Goal: Task Accomplishment & Management: Use online tool/utility

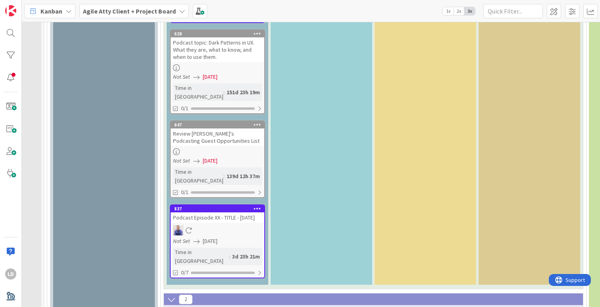
type textarea "x"
type textarea "G"
type textarea "x"
type textarea "Gr"
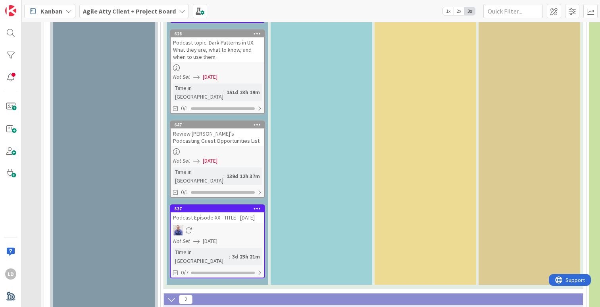
type textarea "x"
type textarea "Gre"
type textarea "x"
type textarea "Gree"
type textarea "x"
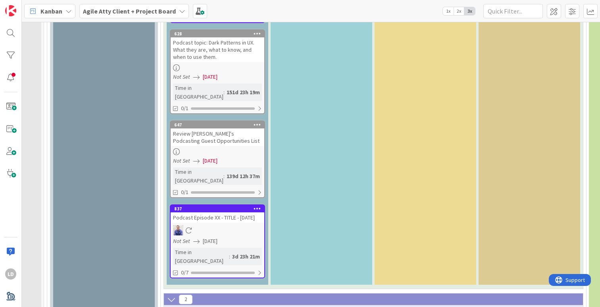
type textarea "Green"
type textarea "x"
type textarea "Greenli"
type textarea "x"
type textarea "Greenline"
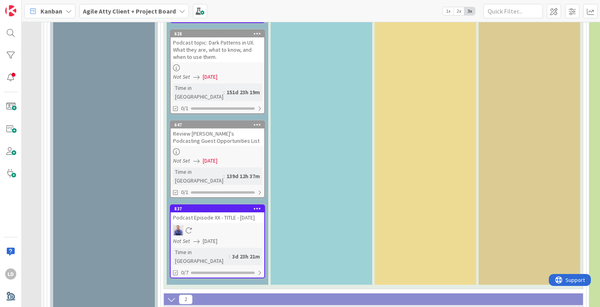
type textarea "x"
type textarea "Greenline"
type textarea "x"
type textarea "Greenline I"
type textarea "x"
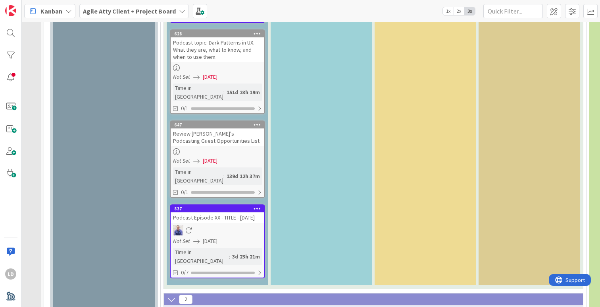
type textarea "Greenline In"
type textarea "x"
type textarea "Greenline Int"
type textarea "x"
type textarea "Greenline Intro"
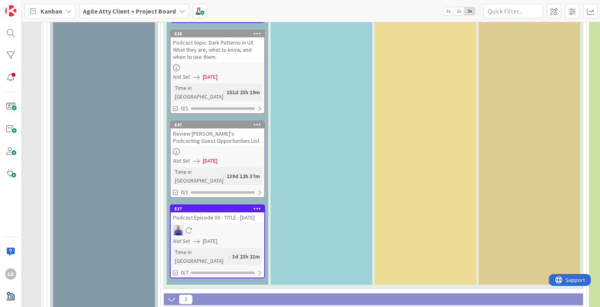
type textarea "x"
type textarea "Greenline Intro"
type textarea "x"
type textarea "Greenline Intro C"
type textarea "x"
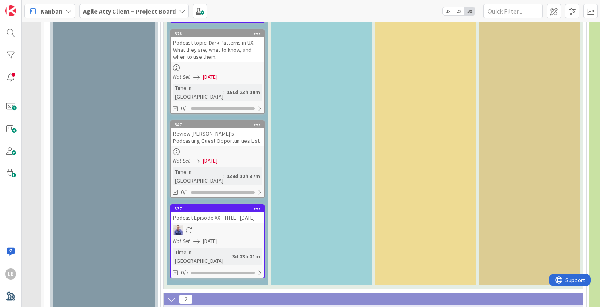
type textarea "Greenline Intro Cal"
type textarea "x"
type textarea "Greenline Intro Call"
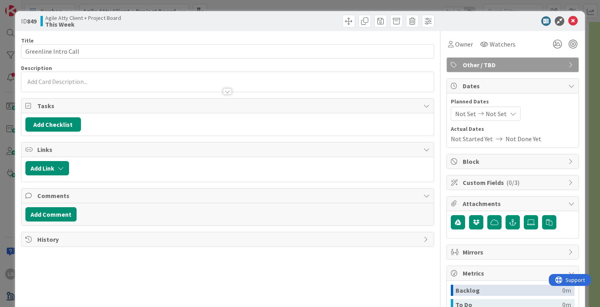
click at [112, 84] on div at bounding box center [227, 87] width 413 height 8
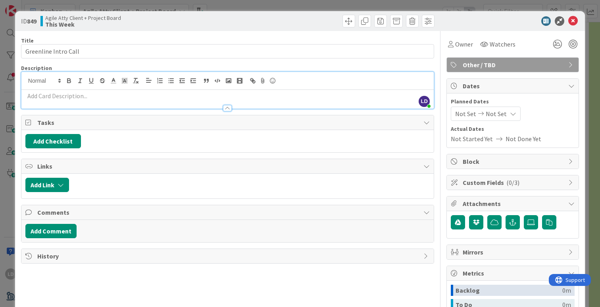
click at [95, 96] on p at bounding box center [227, 95] width 405 height 9
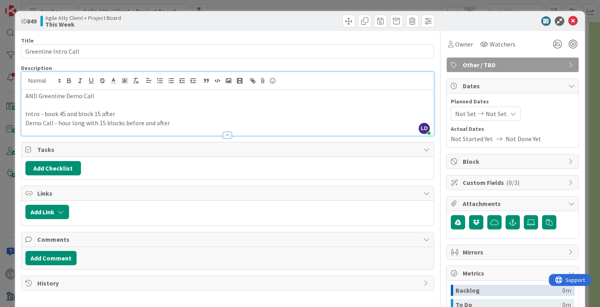
click at [158, 62] on div "Title 20 / 128 Greenline Intro Call Description [PERSON_NAME] just joined AND G…" at bounding box center [227, 223] width 413 height 385
click at [266, 29] on div "ID 849 Agile Atty Client + Project Board This Week" at bounding box center [300, 21] width 570 height 20
click at [575, 23] on icon at bounding box center [574, 21] width 10 height 10
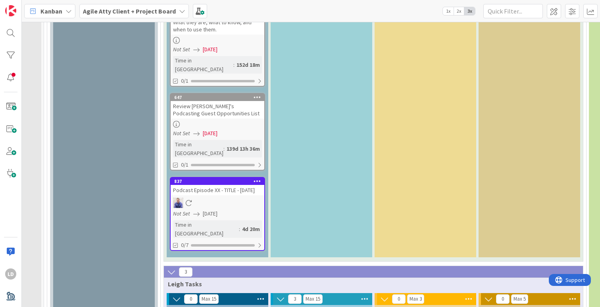
scroll to position [2085, 85]
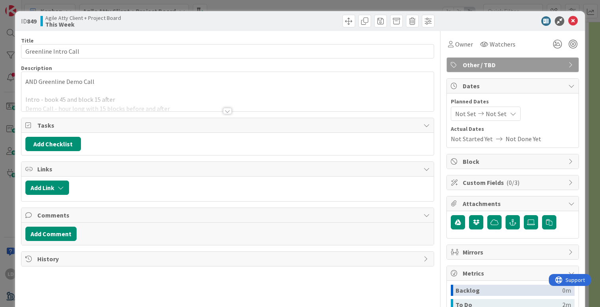
click at [105, 87] on div "AND Greenline Demo Call Intro - book 45 and block 15 after Demo Call - hour lon…" at bounding box center [227, 91] width 413 height 39
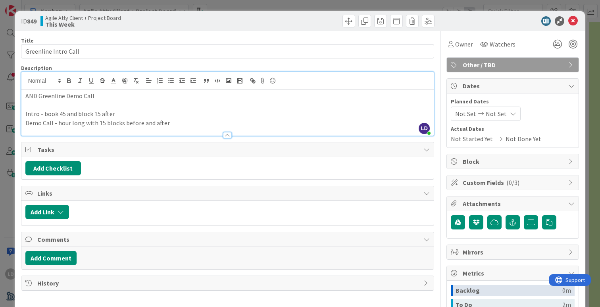
click at [194, 124] on p "Demo Call - hour long with 15 blocks before and after" at bounding box center [227, 122] width 405 height 9
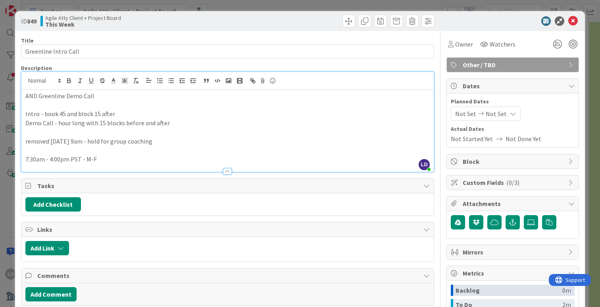
click at [257, 127] on p "Demo Call - hour long with 15 blocks before and after" at bounding box center [227, 122] width 405 height 9
click at [569, 22] on icon at bounding box center [574, 21] width 10 height 10
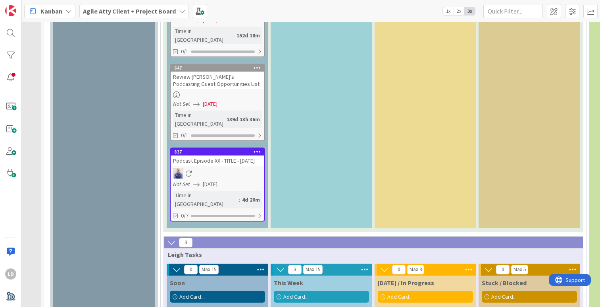
click at [305, 293] on span "Add Card..." at bounding box center [295, 296] width 25 height 7
type textarea "x"
type textarea "W"
type textarea "x"
type textarea "We"
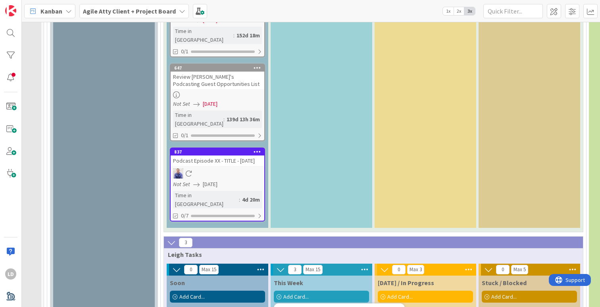
type textarea "x"
type textarea "Web"
type textarea "x"
type textarea "Webs"
type textarea "x"
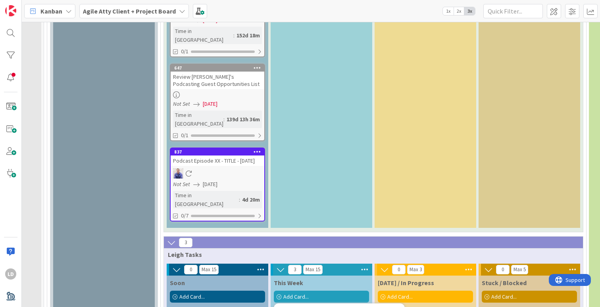
type textarea "Websit"
type textarea "x"
type textarea "Website"
type textarea "x"
type textarea "Website"
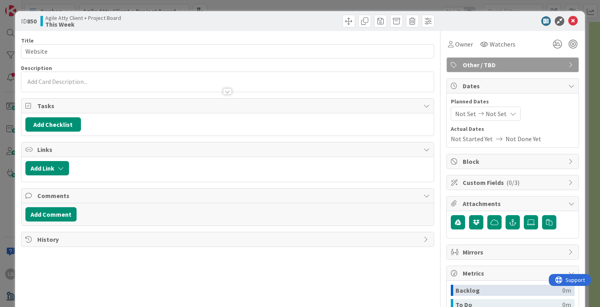
click at [133, 85] on div at bounding box center [227, 87] width 413 height 8
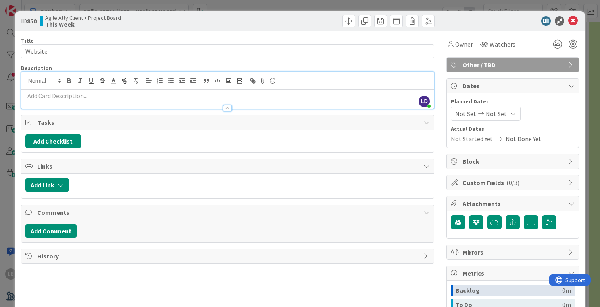
click at [111, 98] on p at bounding box center [227, 95] width 405 height 9
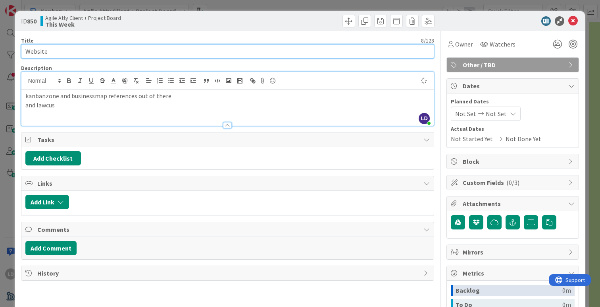
click at [430, 44] on input "Website" at bounding box center [227, 51] width 413 height 14
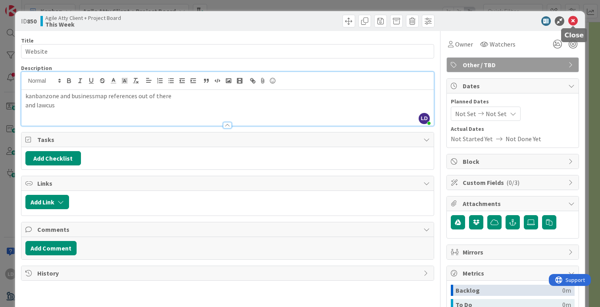
click at [573, 20] on icon at bounding box center [574, 21] width 10 height 10
